Goal: Connect with others: Connect with other users

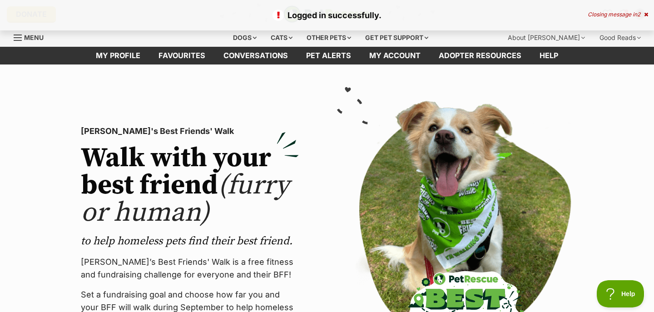
click at [647, 13] on icon at bounding box center [646, 14] width 4 height 5
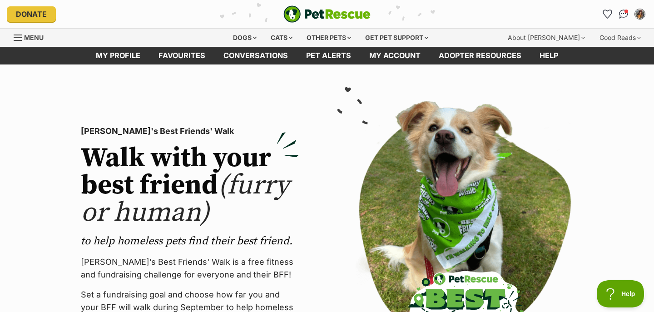
click at [642, 14] on img "My account" at bounding box center [640, 14] width 12 height 12
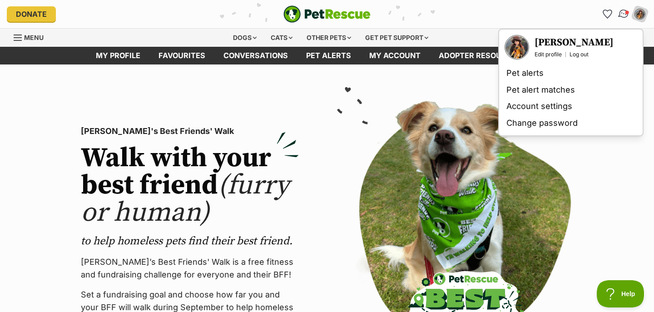
click at [624, 13] on img "Conversations" at bounding box center [624, 14] width 12 height 12
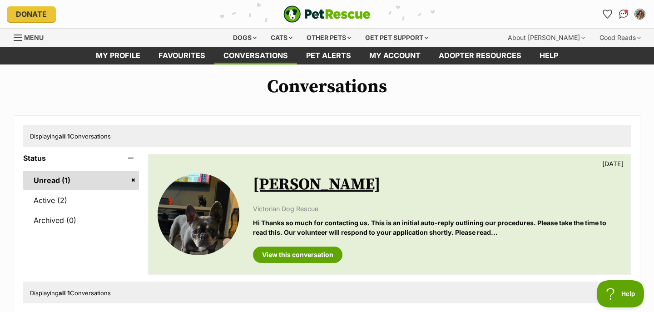
click at [640, 15] on img "My account" at bounding box center [640, 14] width 12 height 12
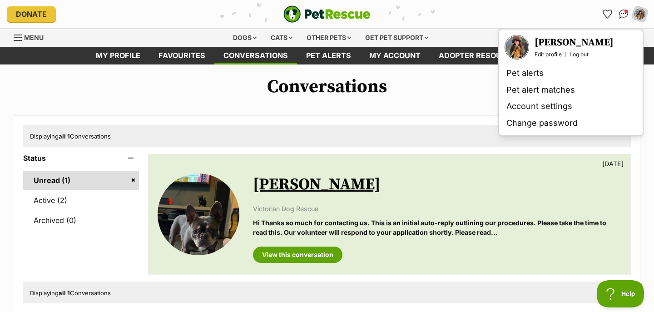
click at [556, 41] on h3 "[PERSON_NAME]" at bounding box center [574, 42] width 79 height 13
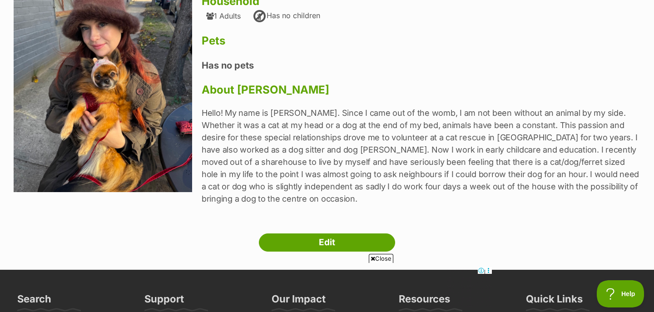
scroll to position [133, 0]
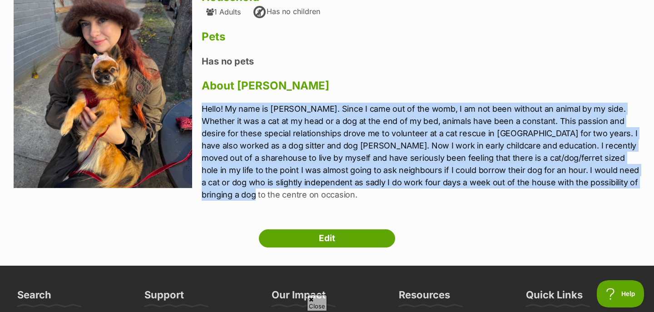
drag, startPoint x: 613, startPoint y: 184, endPoint x: 233, endPoint y: 101, distance: 388.6
click at [233, 101] on div "[PERSON_NAME] [GEOGRAPHIC_DATA][PERSON_NAME][GEOGRAPHIC_DATA] Household 1 Adult…" at bounding box center [421, 81] width 439 height 262
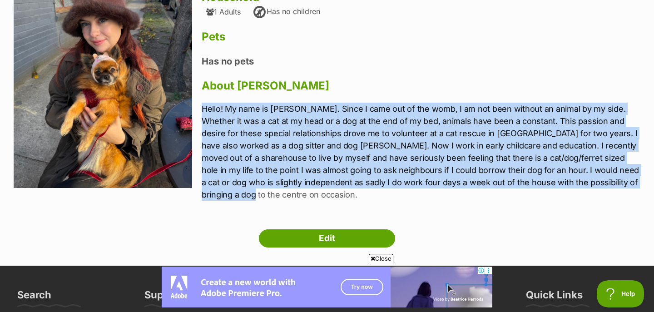
copy p "Hello! My name is [PERSON_NAME]. Since I came out of the womb, I am not been wi…"
